Goal: Entertainment & Leisure: Browse casually

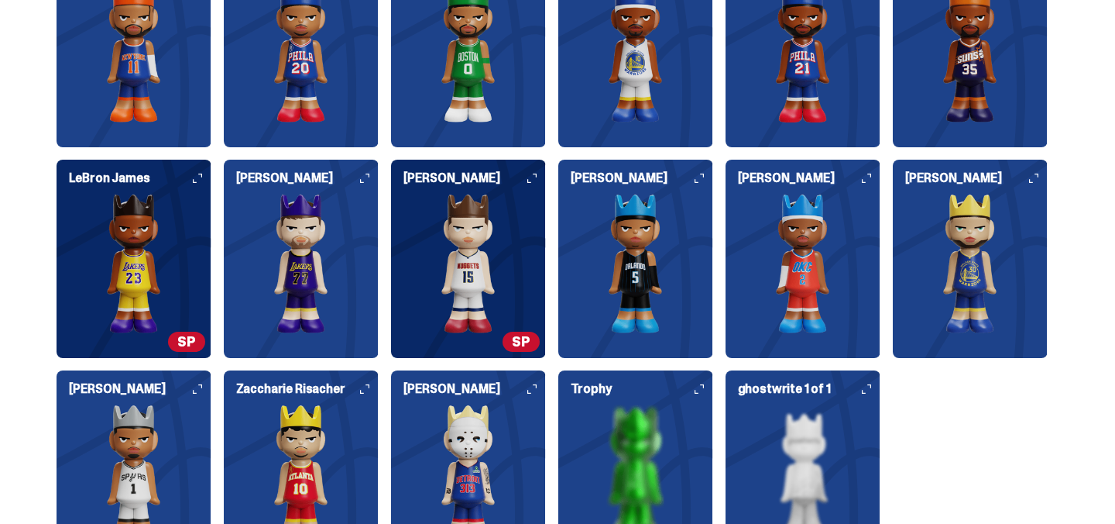
scroll to position [2095, 0]
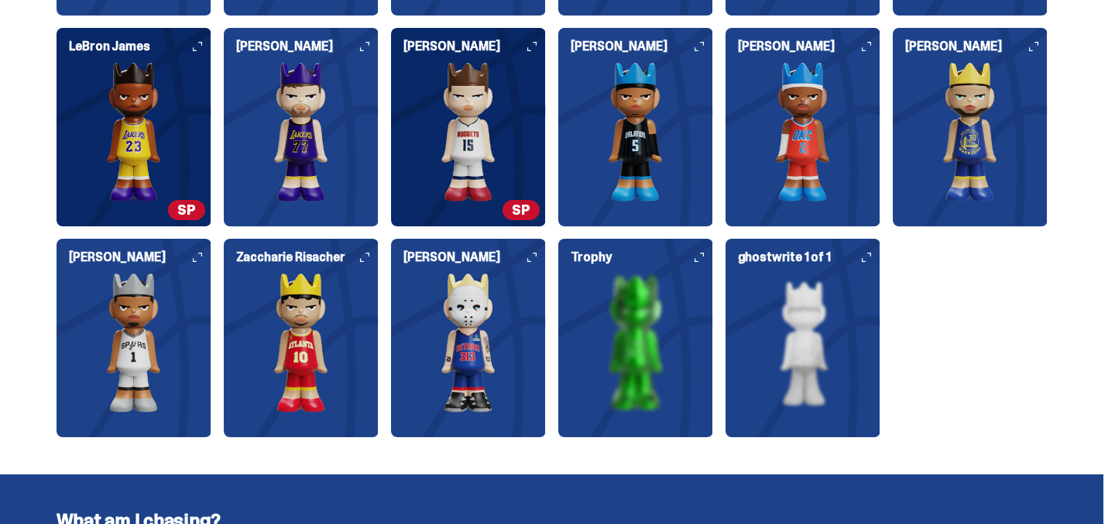
click at [365, 261] on icon at bounding box center [364, 256] width 9 height 9
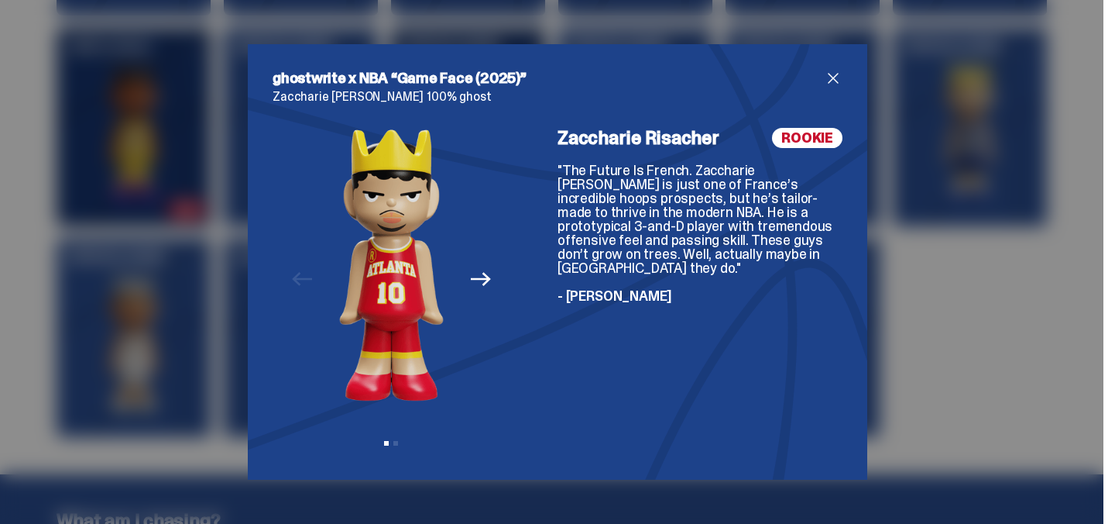
click at [836, 74] on span "close" at bounding box center [833, 78] width 19 height 19
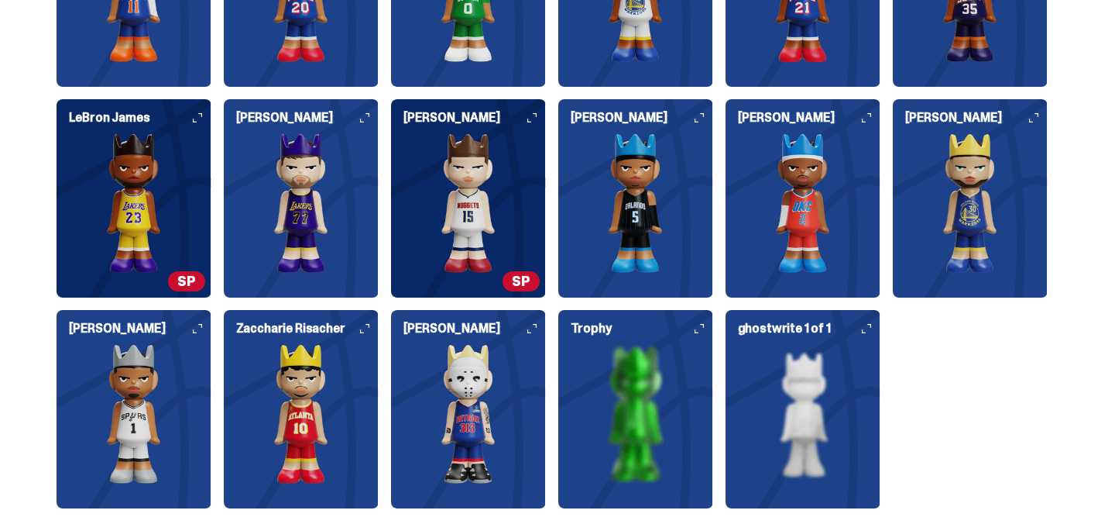
scroll to position [2022, 0]
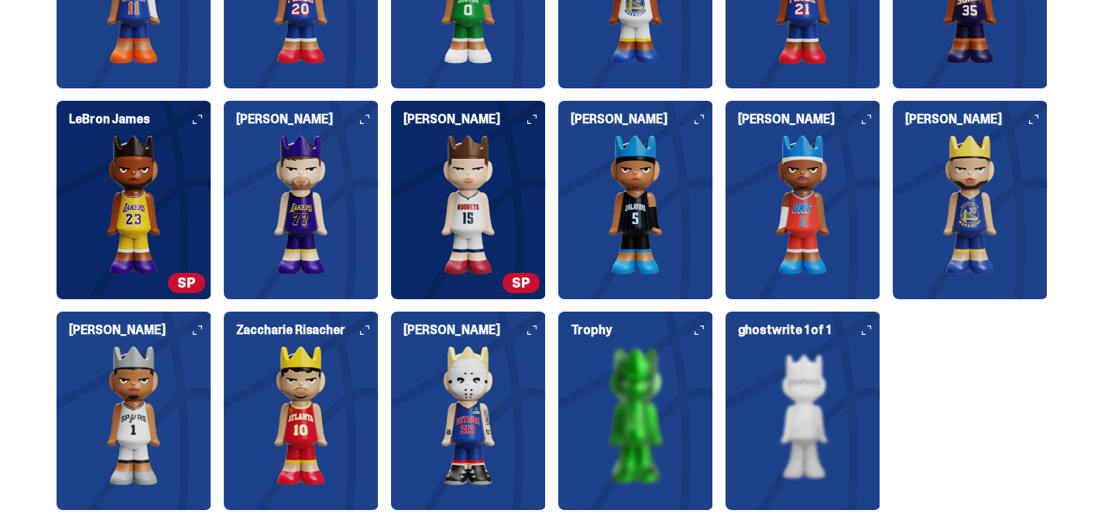
click at [867, 124] on h6 "[PERSON_NAME]" at bounding box center [809, 119] width 142 height 12
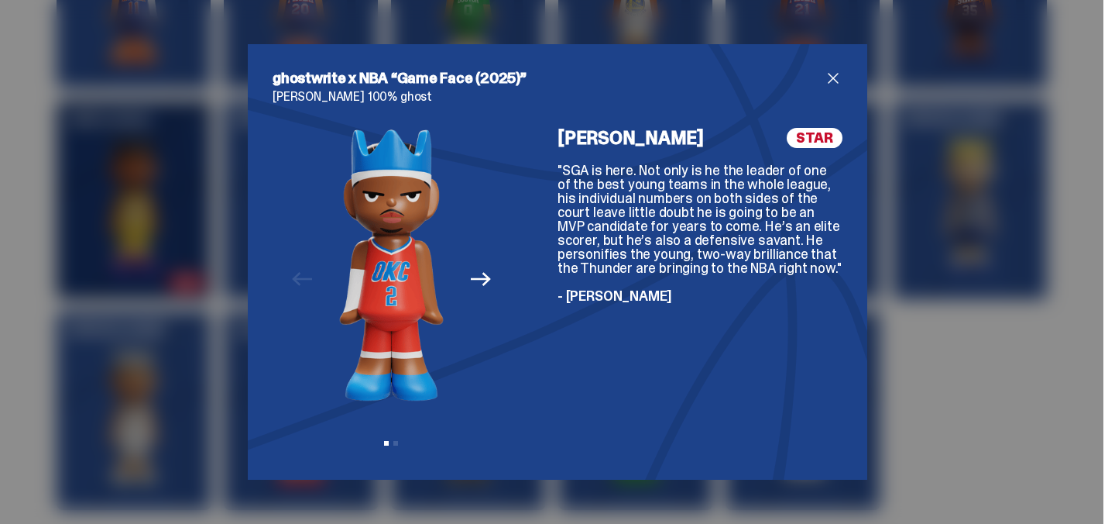
click at [834, 78] on span "close" at bounding box center [833, 78] width 19 height 19
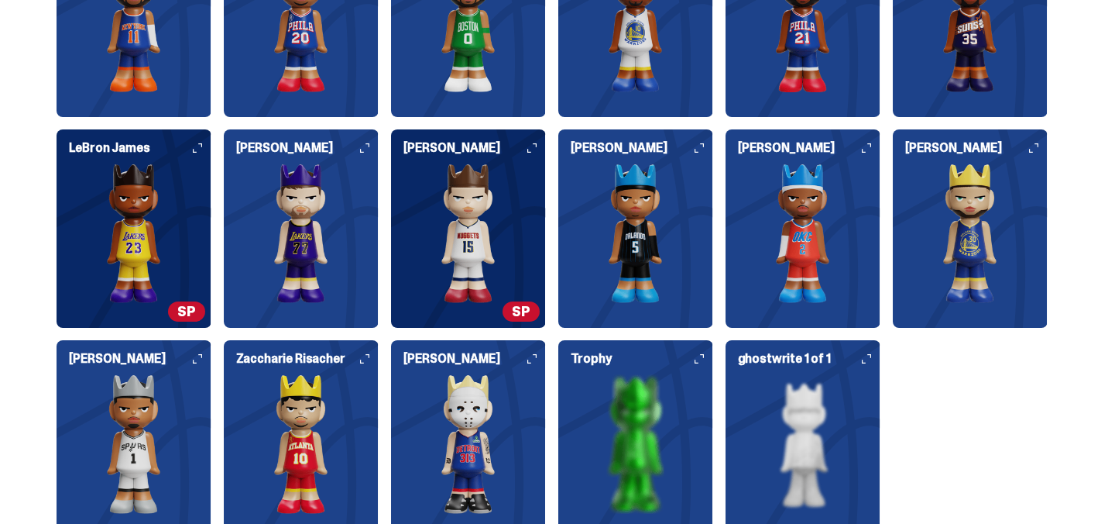
scroll to position [2100, 0]
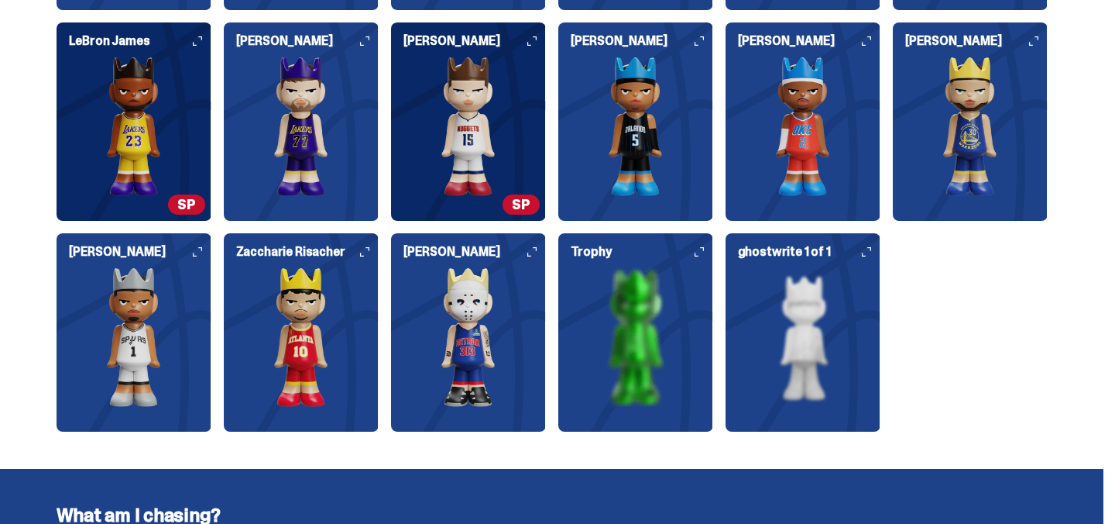
click at [644, 290] on img at bounding box center [635, 336] width 155 height 139
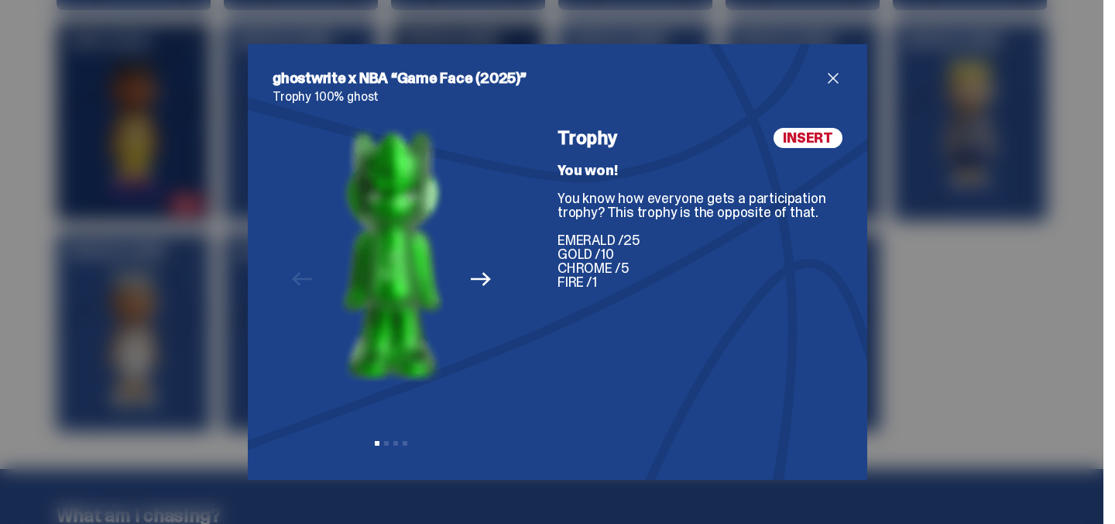
click at [801, 132] on span "INSERT" at bounding box center [808, 138] width 69 height 20
click at [829, 70] on span "close" at bounding box center [833, 78] width 19 height 19
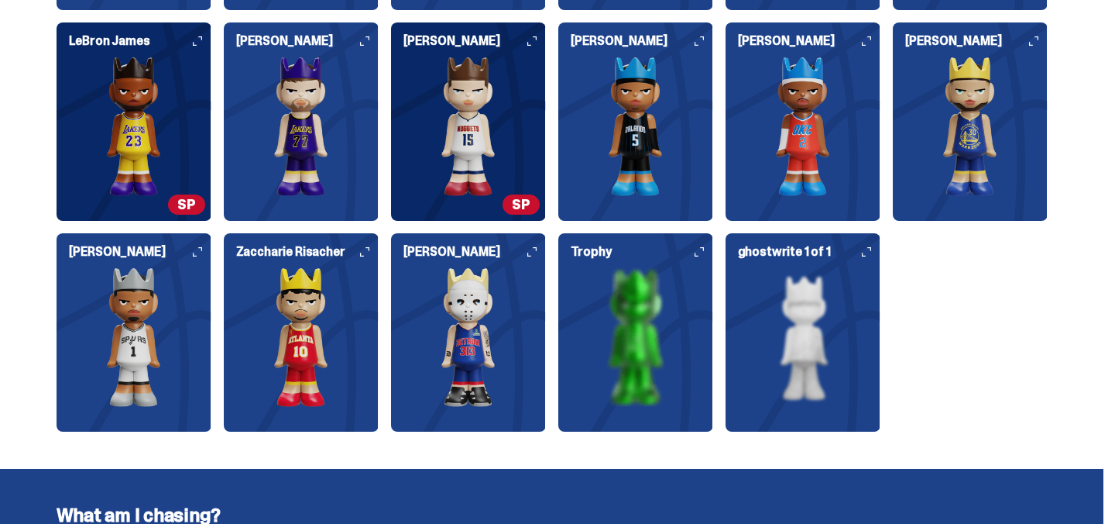
click at [790, 330] on img at bounding box center [803, 336] width 155 height 139
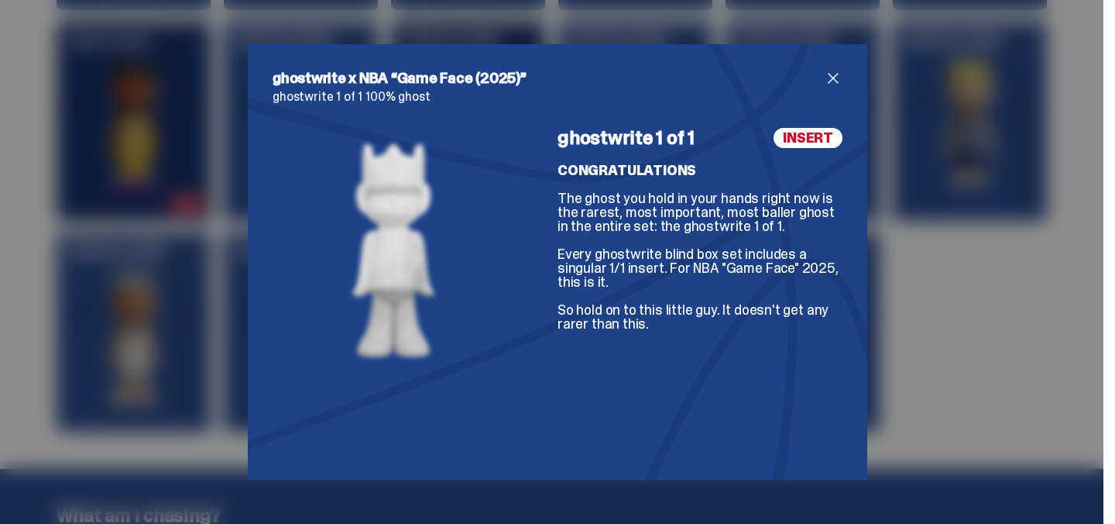
click at [835, 78] on span "close" at bounding box center [833, 78] width 19 height 19
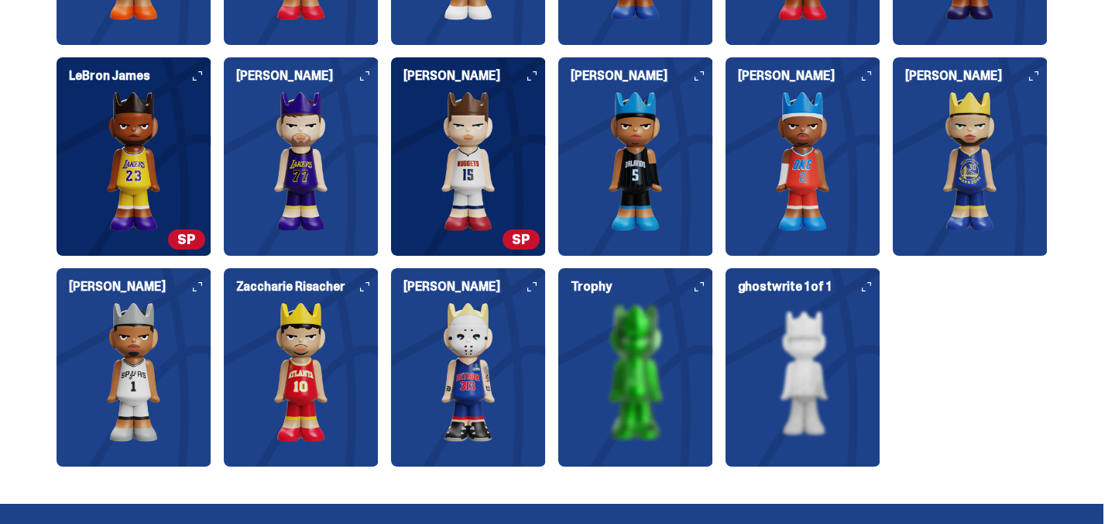
click at [950, 319] on div "[PERSON_NAME] [PERSON_NAME] [PERSON_NAME] [PERSON_NAME] [PERSON_NAME] [PERSON_N…" at bounding box center [552, 51] width 991 height 830
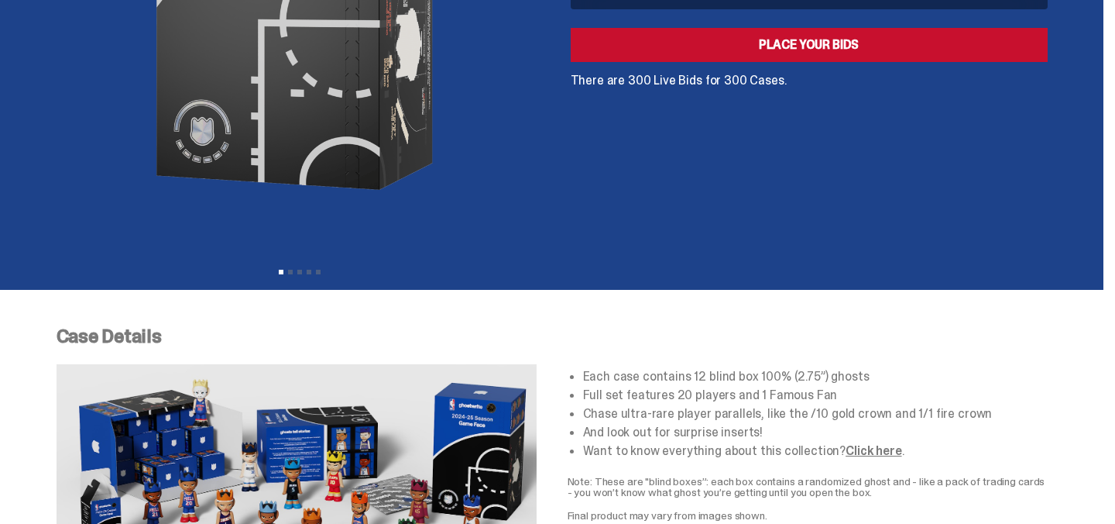
scroll to position [0, 0]
